Goal: Find specific page/section: Find specific page/section

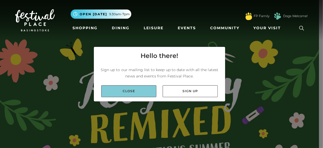
click at [130, 88] on link "Close" at bounding box center [128, 92] width 55 height 12
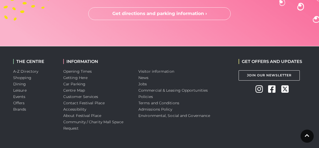
scroll to position [1524, 0]
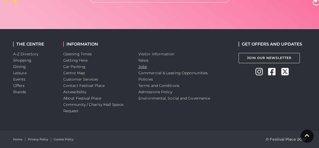
click at [141, 67] on link "Jobs" at bounding box center [143, 66] width 8 height 5
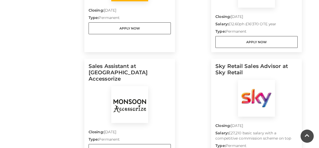
scroll to position [234, 0]
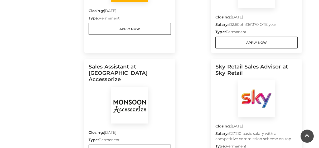
click at [193, 92] on div "Deputy Manager at [GEOGRAPHIC_DATA] Closing: [DATE] Type: Permanent Apply Now R…" at bounding box center [193, 59] width 218 height 242
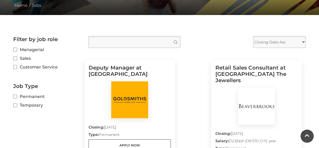
scroll to position [118, 0]
